Goal: Task Accomplishment & Management: Manage account settings

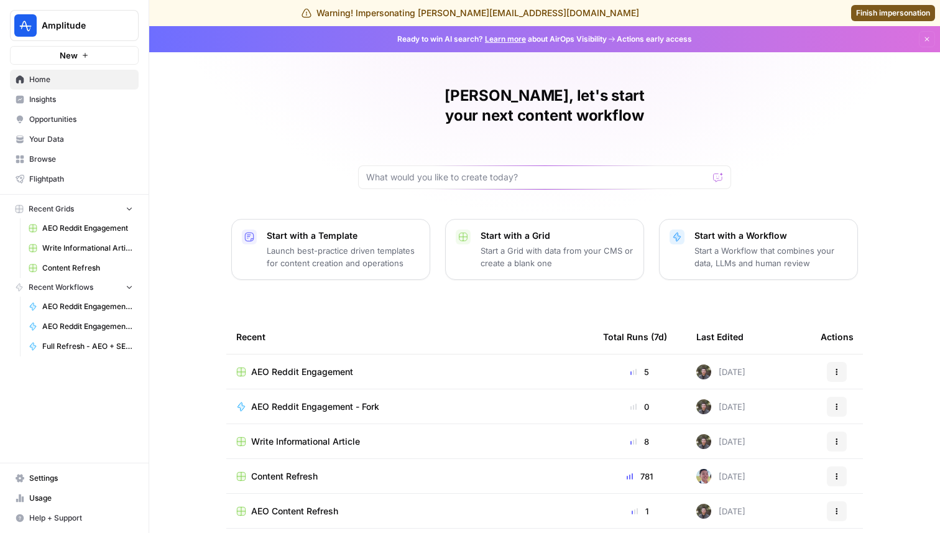
click at [308, 401] on span "AEO Reddit Engagement - Fork" at bounding box center [315, 407] width 128 height 12
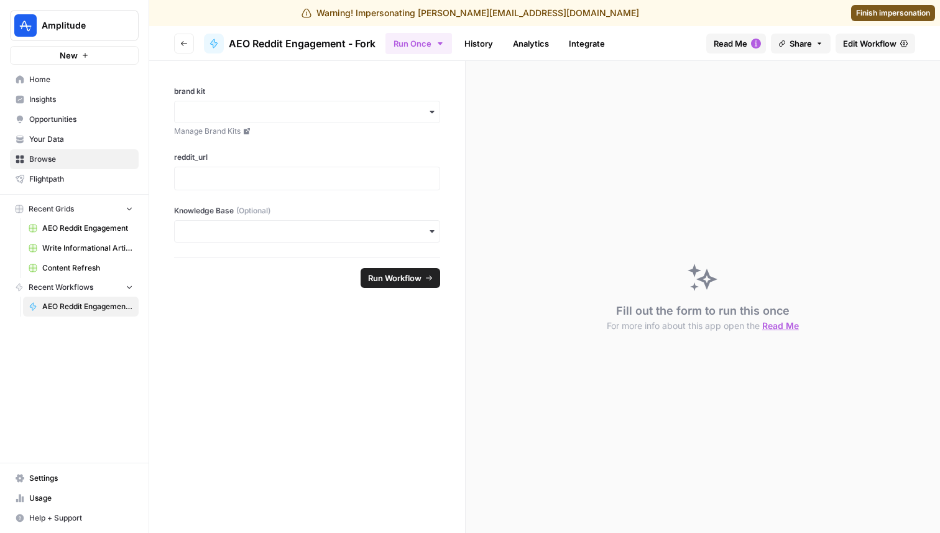
click at [841, 45] on link "Edit Workflow" at bounding box center [876, 44] width 80 height 20
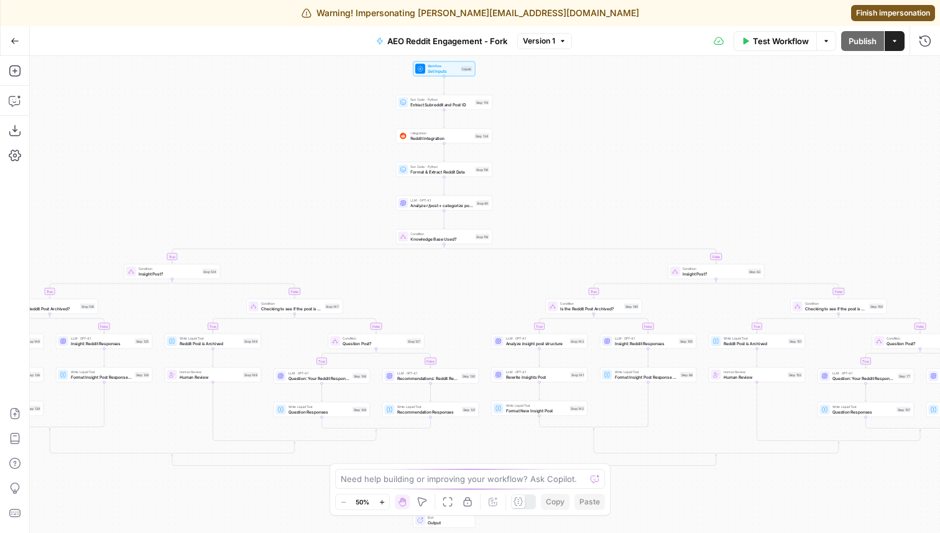
drag, startPoint x: 588, startPoint y: 118, endPoint x: 600, endPoint y: 169, distance: 53.1
click at [598, 167] on div "true false true false true false true false true false true false true false tr…" at bounding box center [485, 294] width 911 height 477
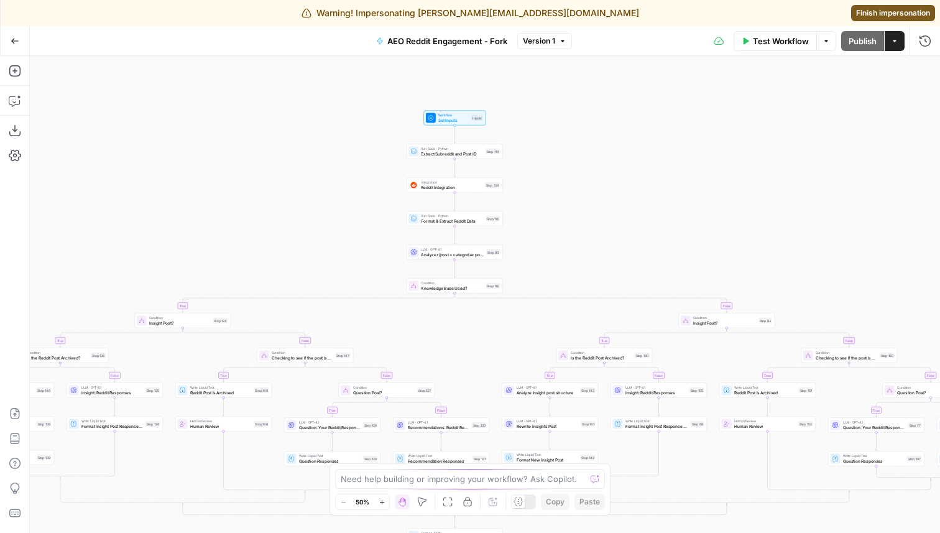
click at [436, 184] on span "Reddit Integration" at bounding box center [452, 187] width 62 height 6
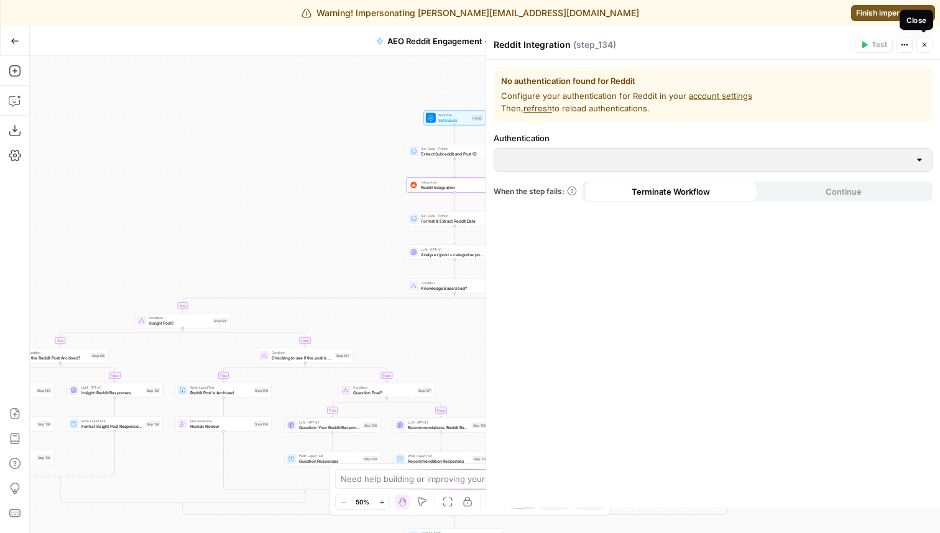
click at [923, 46] on icon "button" at bounding box center [925, 45] width 4 height 4
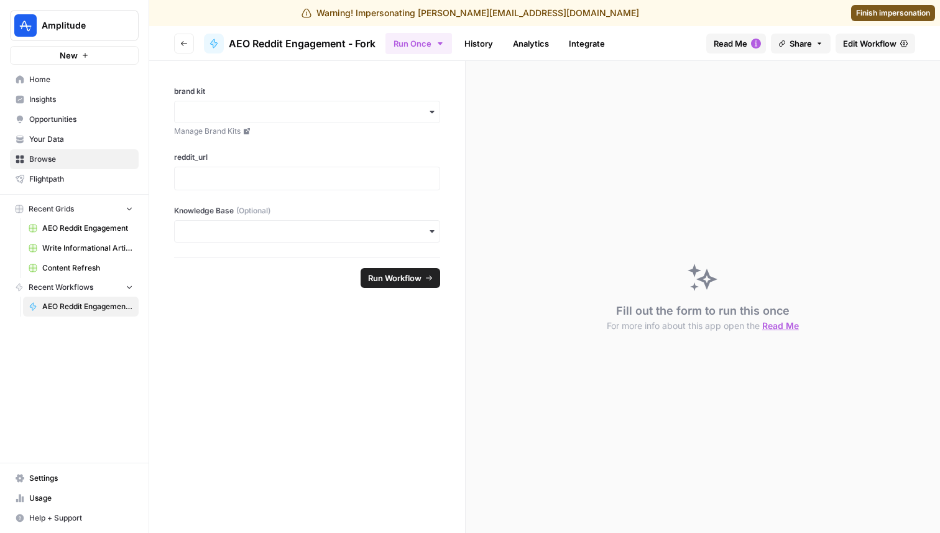
click at [178, 41] on button "Go back" at bounding box center [184, 44] width 20 height 20
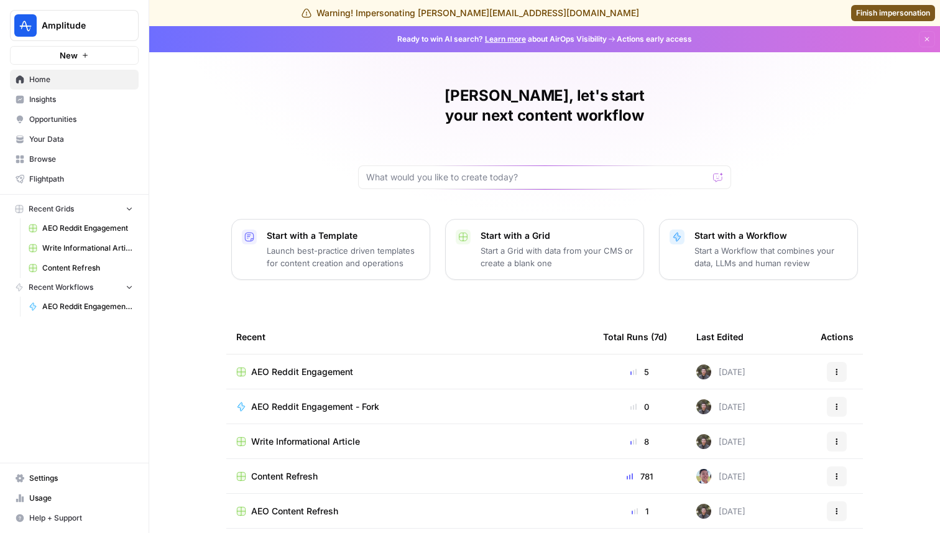
click at [289, 366] on span "AEO Reddit Engagement" at bounding box center [302, 372] width 102 height 12
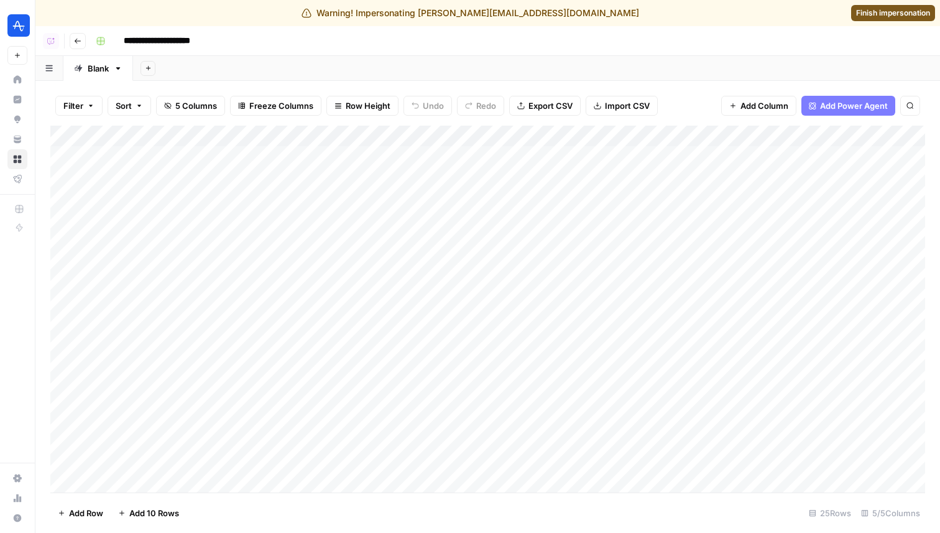
click at [550, 135] on div "Add Column" at bounding box center [487, 309] width 875 height 367
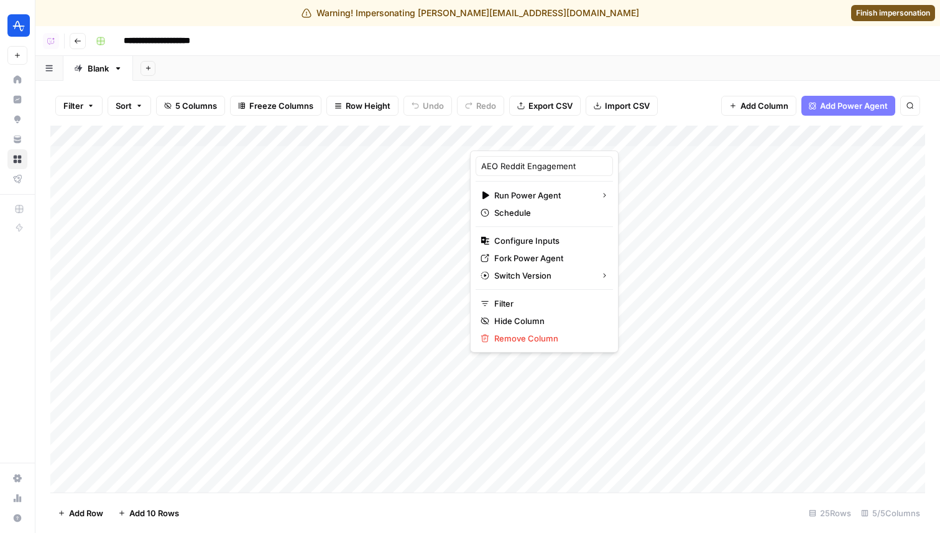
click at [687, 119] on div "Filter Sort 5 Columns Freeze Columns Row Height Undo Redo Export CSV Import CSV…" at bounding box center [487, 106] width 875 height 40
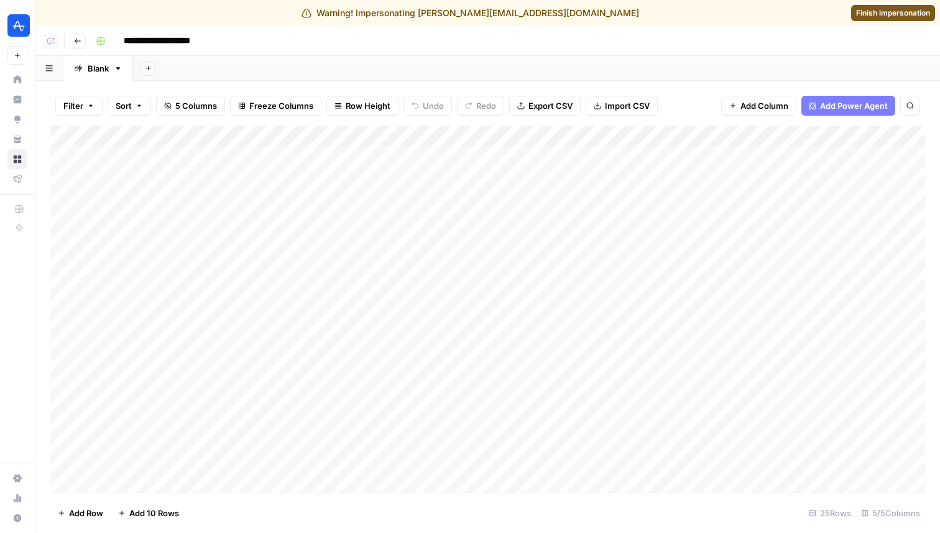
click at [75, 40] on icon "button" at bounding box center [78, 41] width 6 height 5
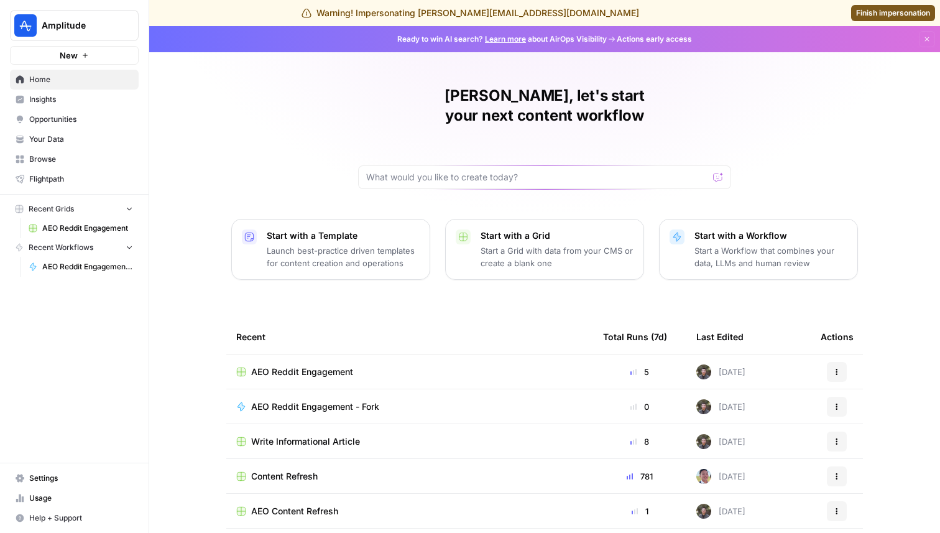
click at [80, 479] on span "Settings" at bounding box center [81, 478] width 104 height 11
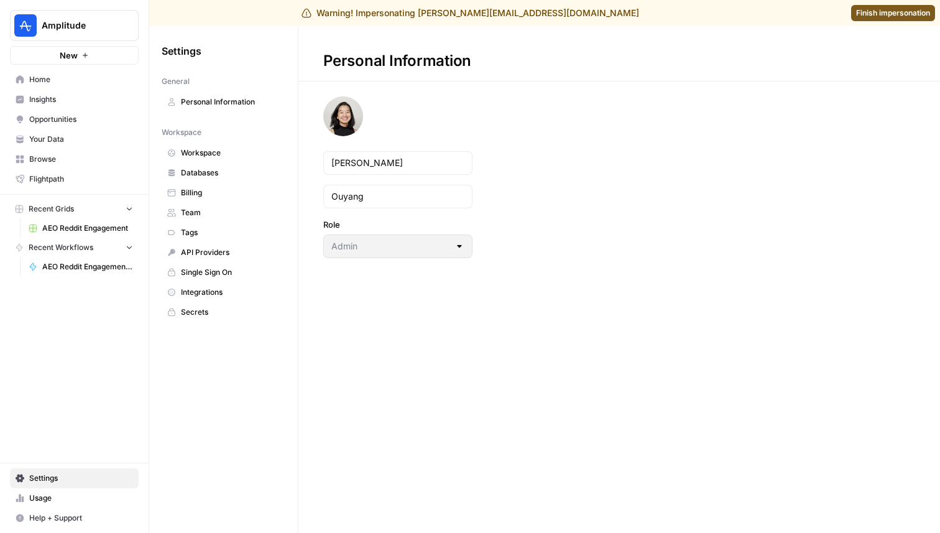
click at [220, 295] on span "Integrations" at bounding box center [230, 292] width 99 height 11
